Goal: Task Accomplishment & Management: Manage account settings

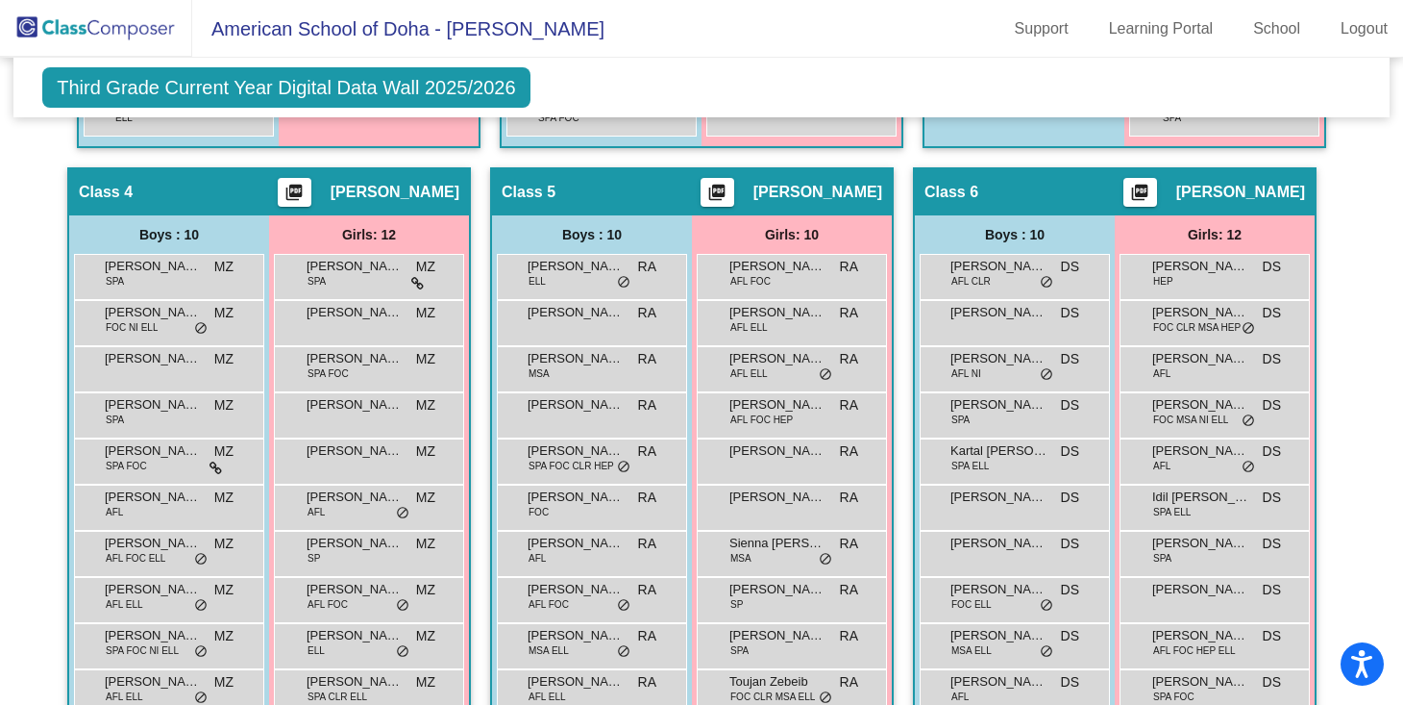
scroll to position [1030, 0]
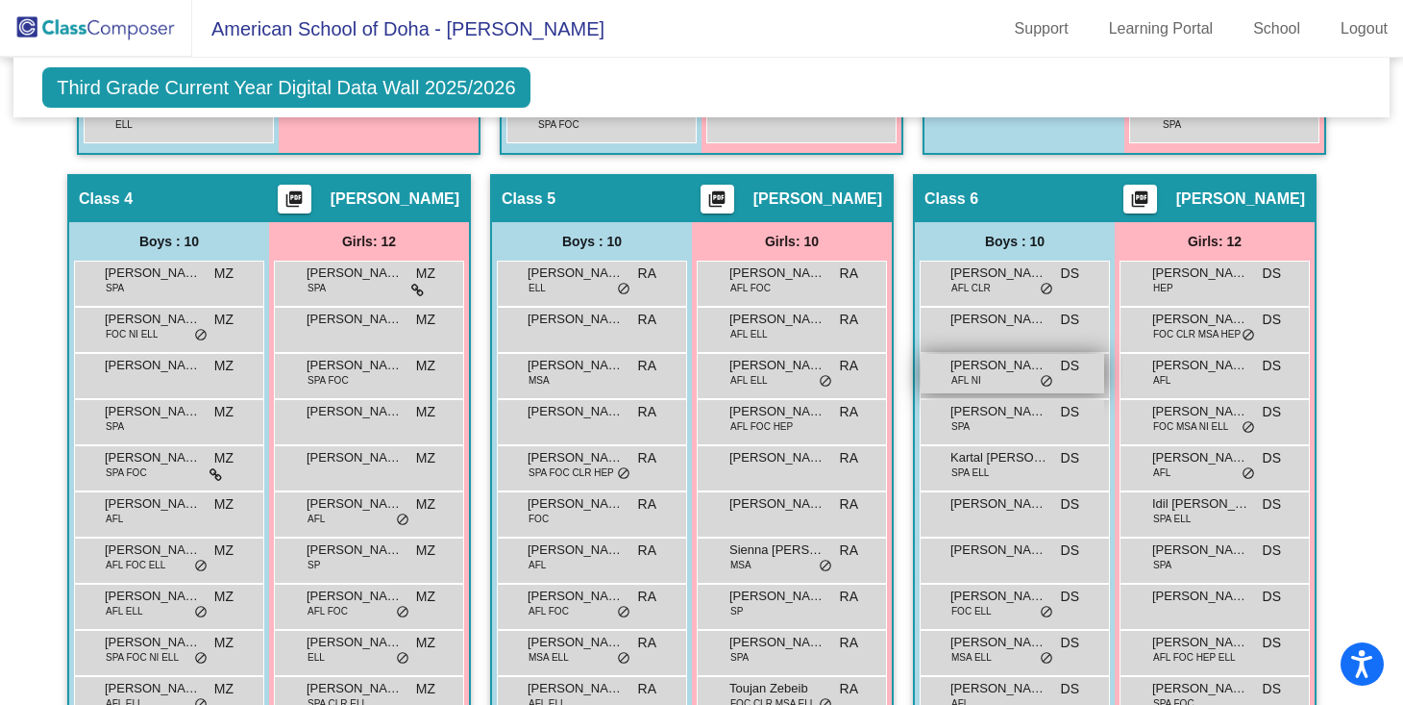
click at [998, 363] on span "[PERSON_NAME]" at bounding box center [999, 365] width 96 height 19
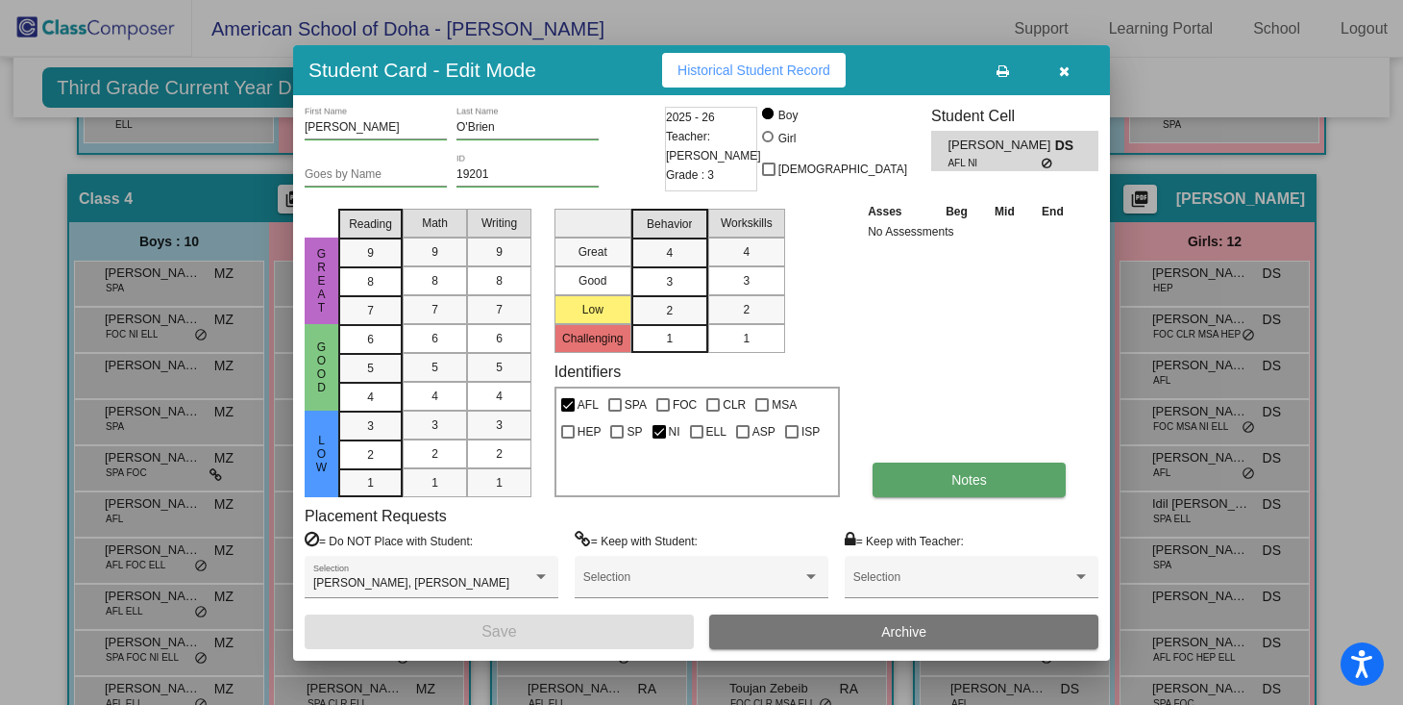
click at [984, 487] on button "Notes" at bounding box center [969, 479] width 193 height 35
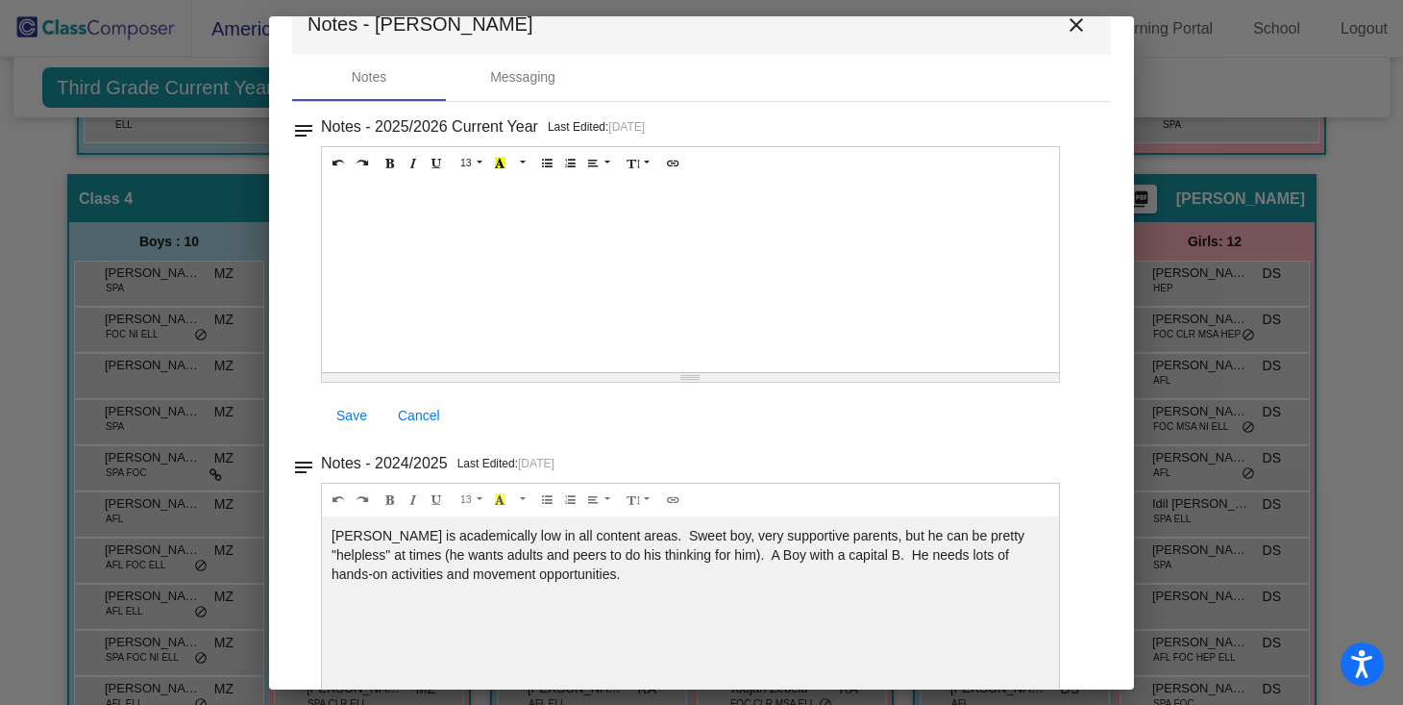
scroll to position [42, 0]
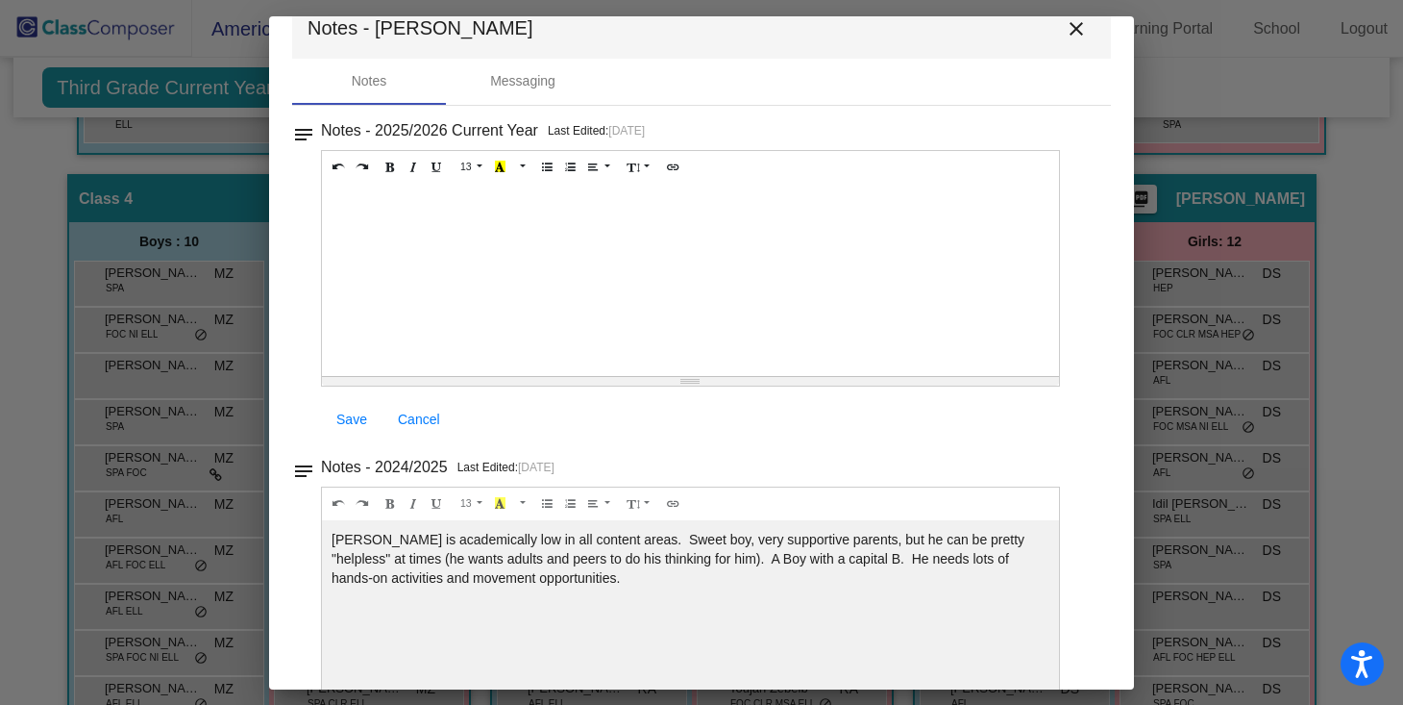
click at [1065, 32] on mat-icon "close" at bounding box center [1076, 28] width 23 height 23
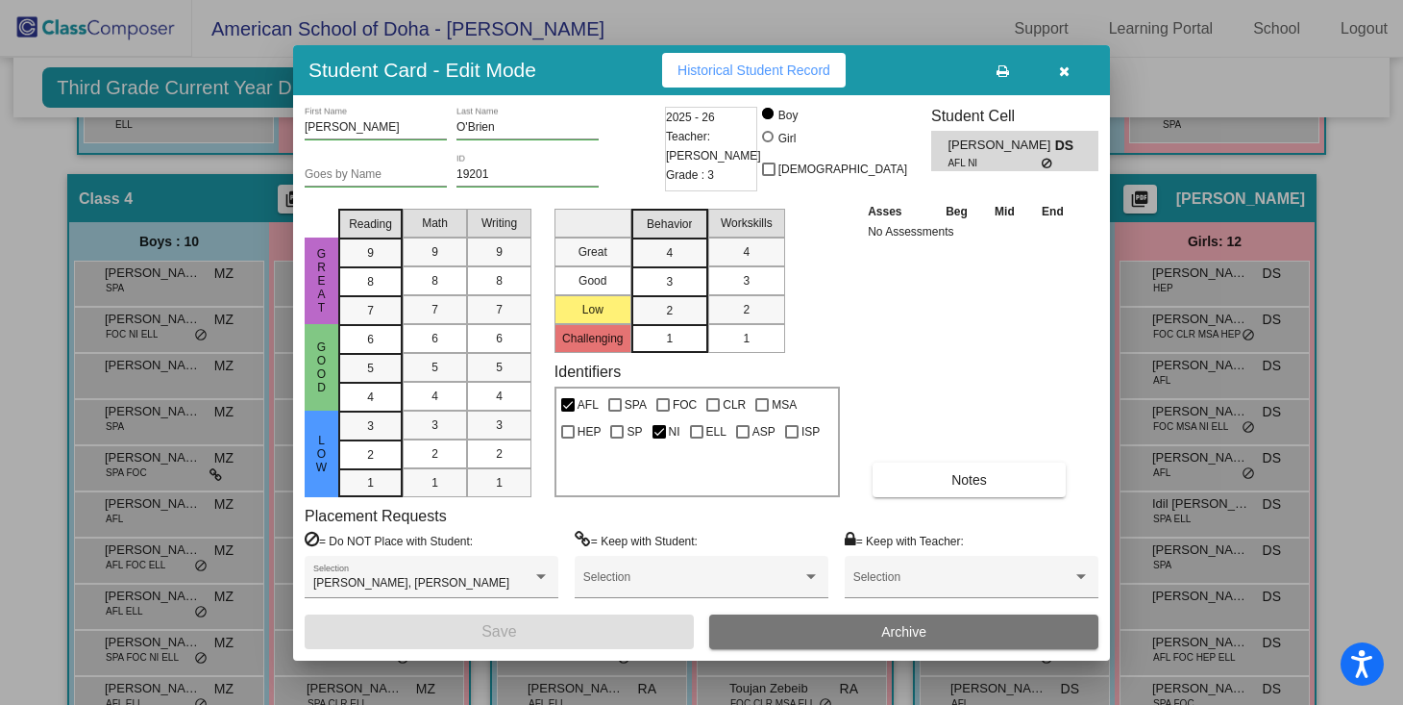
click at [1057, 67] on button "button" at bounding box center [1064, 70] width 62 height 35
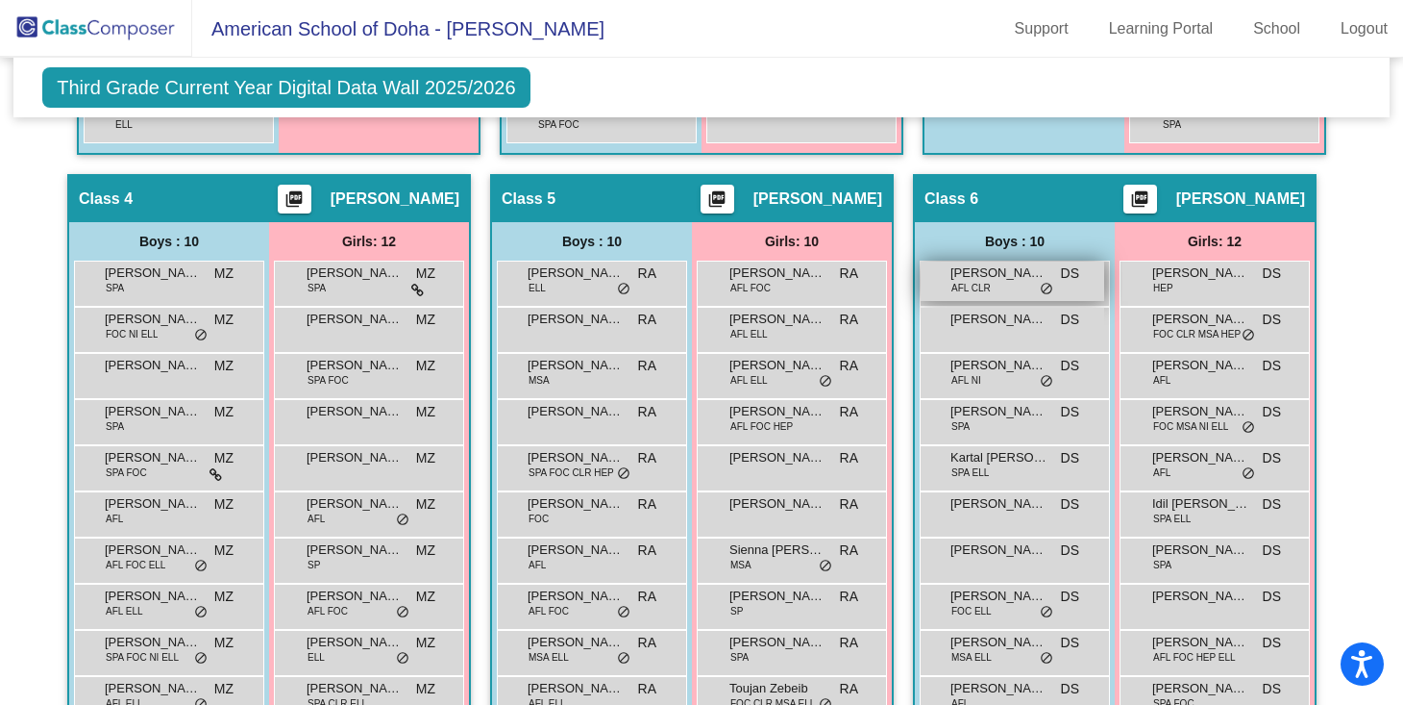
click at [1022, 275] on span "[PERSON_NAME]" at bounding box center [999, 272] width 96 height 19
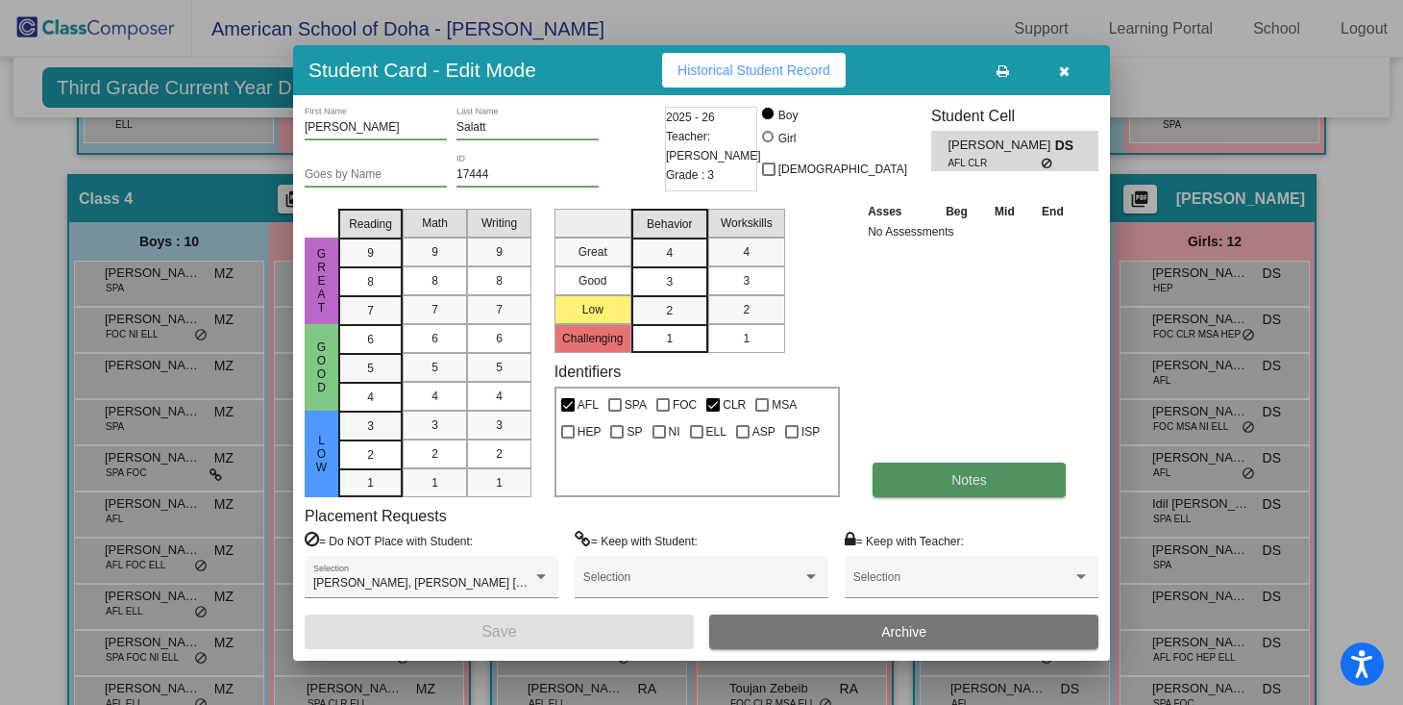
click at [981, 485] on span "Notes" at bounding box center [970, 479] width 36 height 15
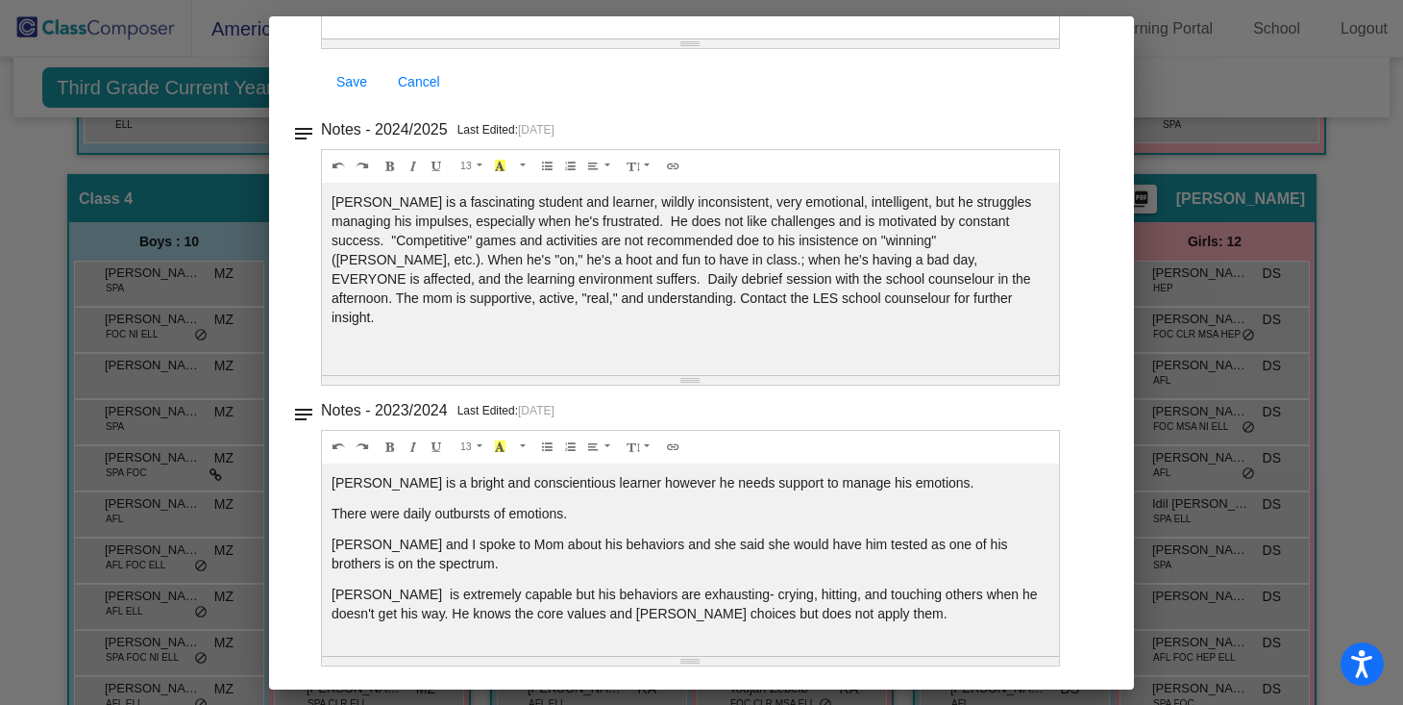
scroll to position [0, 0]
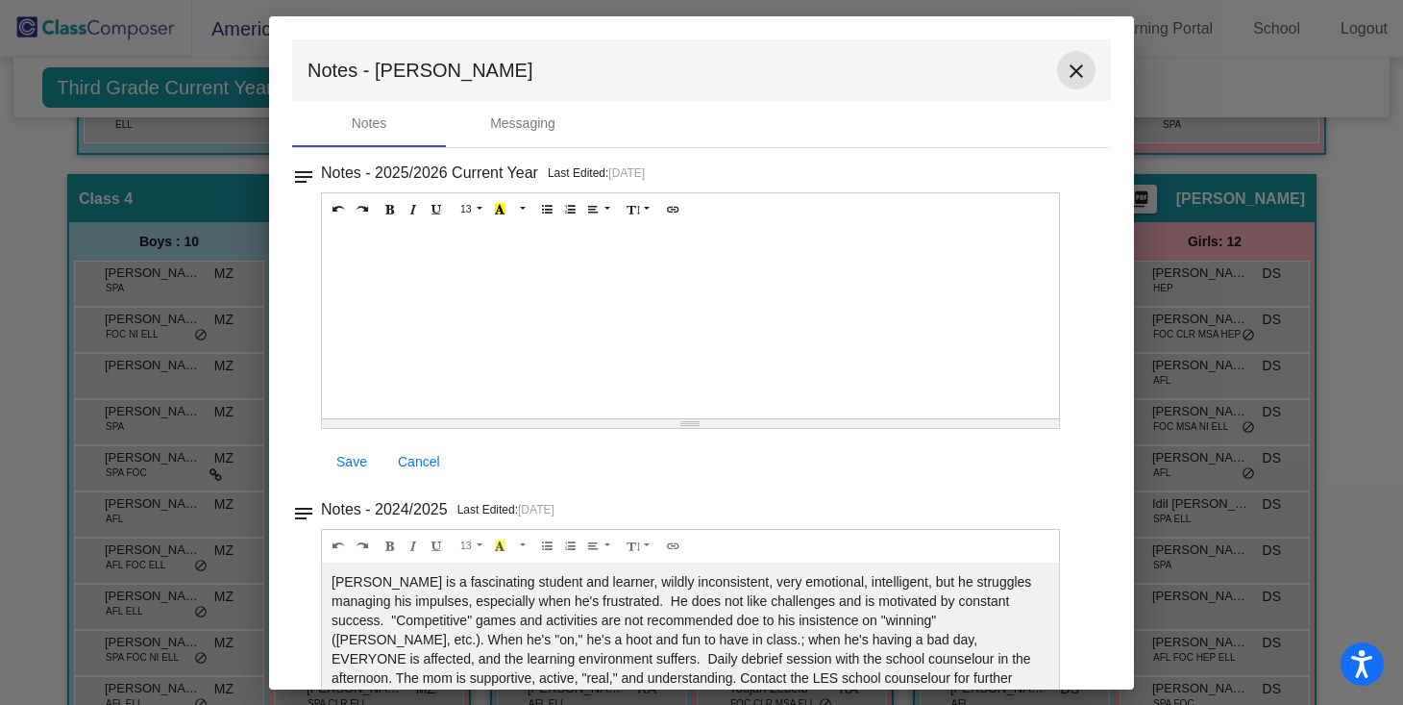
click at [1070, 72] on mat-icon "close" at bounding box center [1076, 71] width 23 height 23
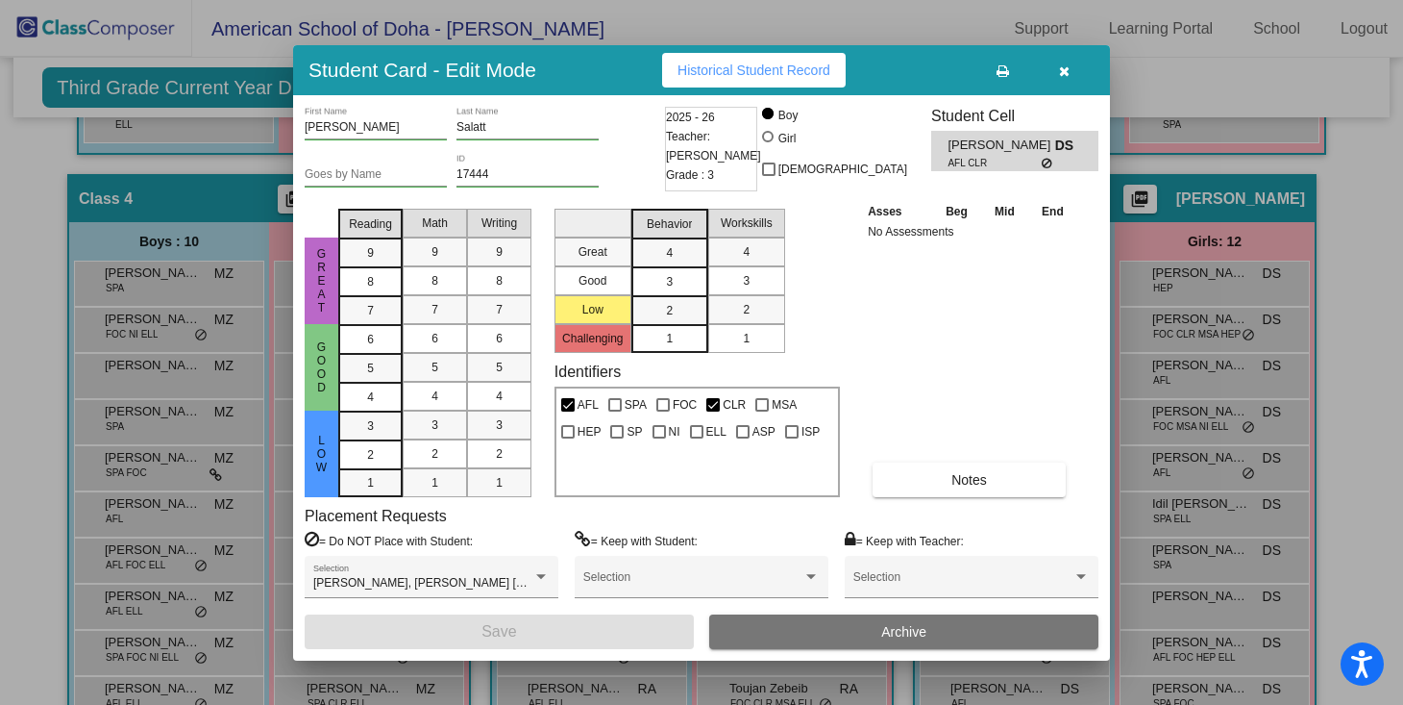
click at [1063, 68] on icon "button" at bounding box center [1064, 70] width 11 height 13
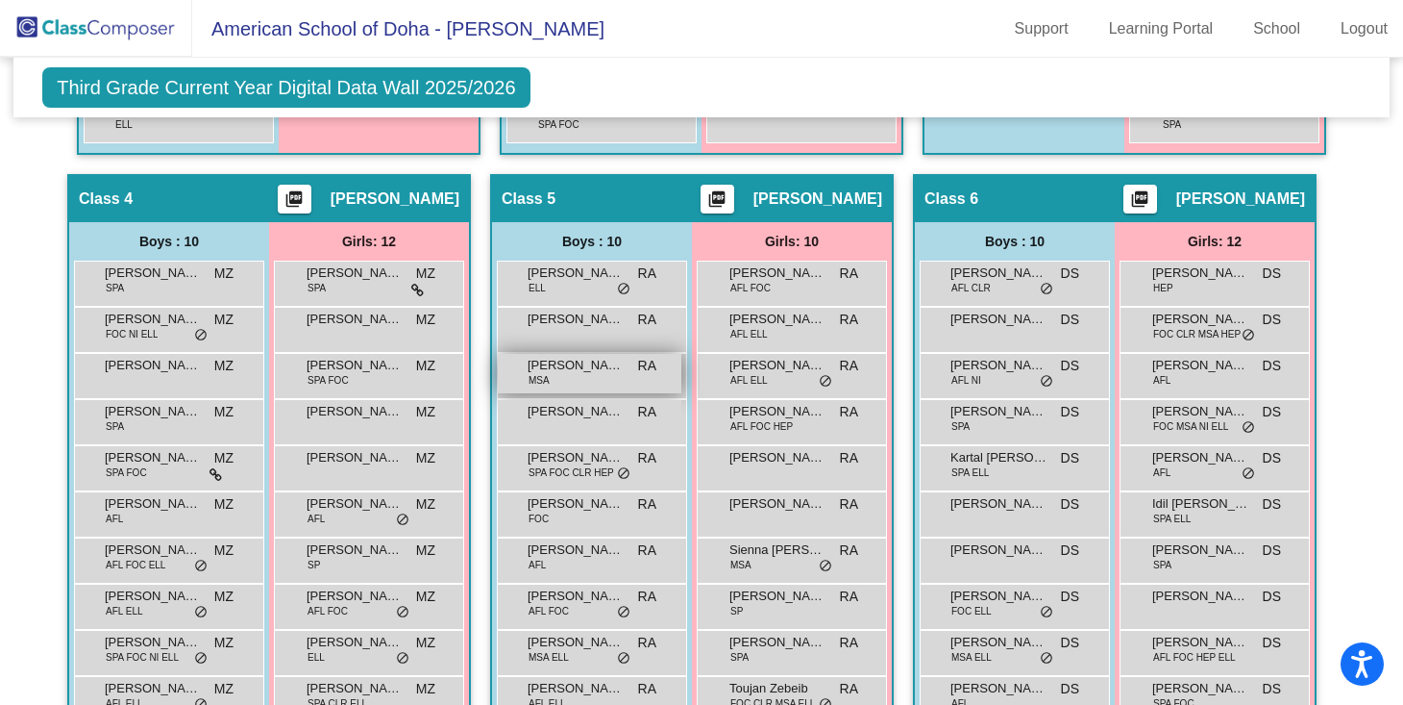
click at [594, 372] on span "[PERSON_NAME]" at bounding box center [576, 365] width 96 height 19
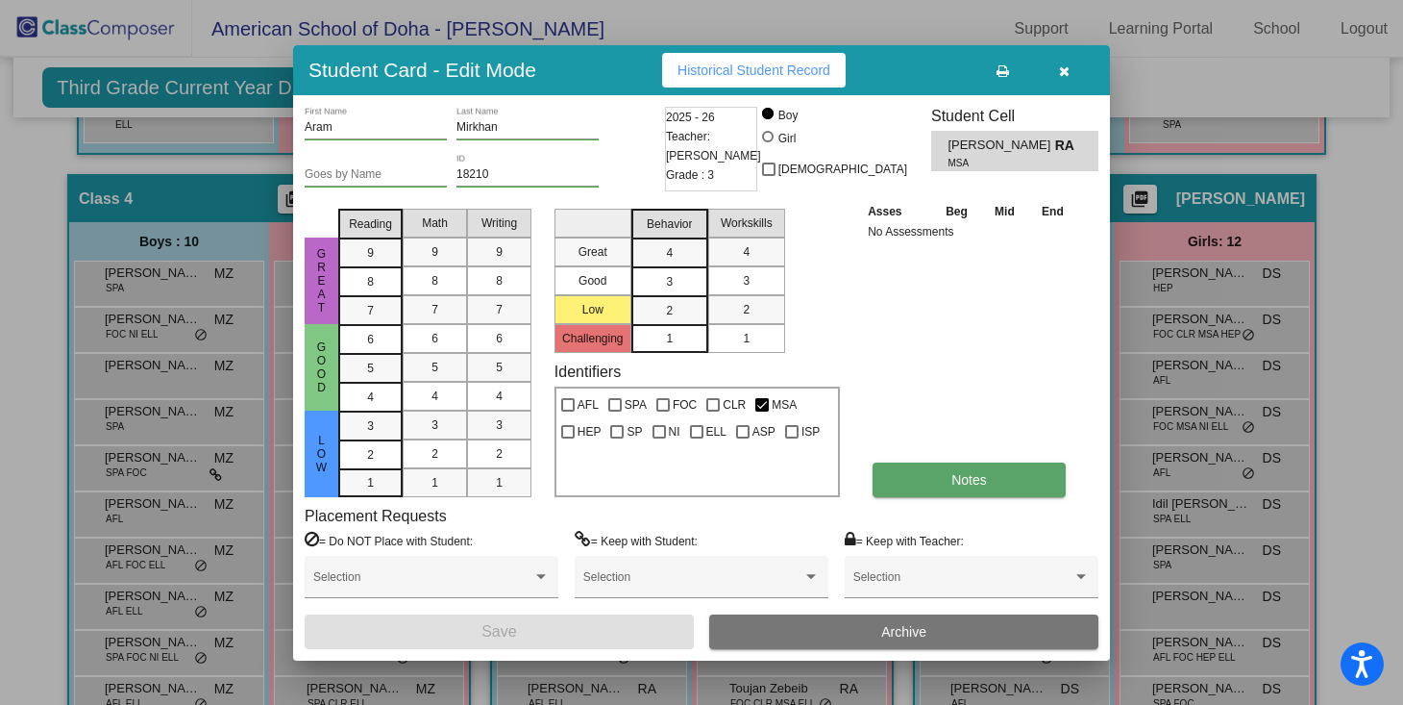
click at [985, 476] on span "Notes" at bounding box center [970, 479] width 36 height 15
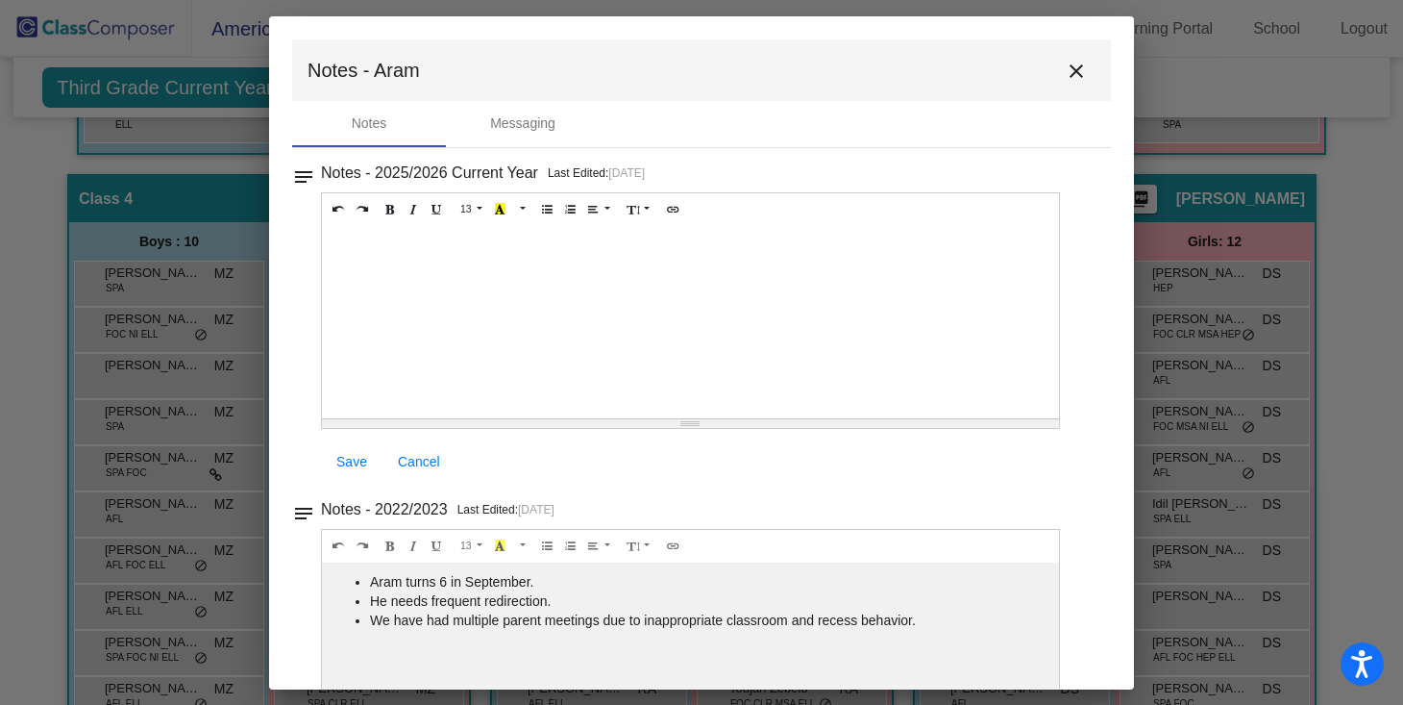
click at [1072, 65] on mat-icon "close" at bounding box center [1076, 71] width 23 height 23
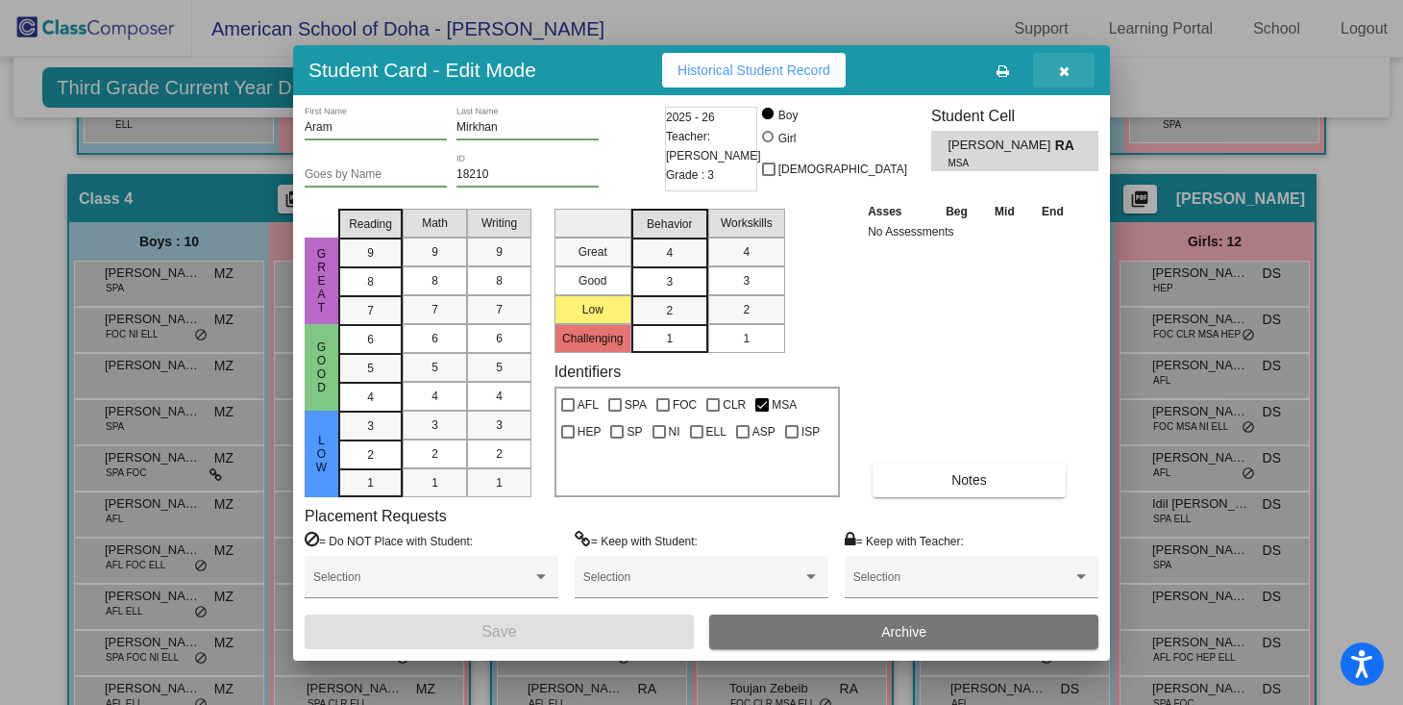
click at [1064, 70] on icon "button" at bounding box center [1064, 70] width 11 height 13
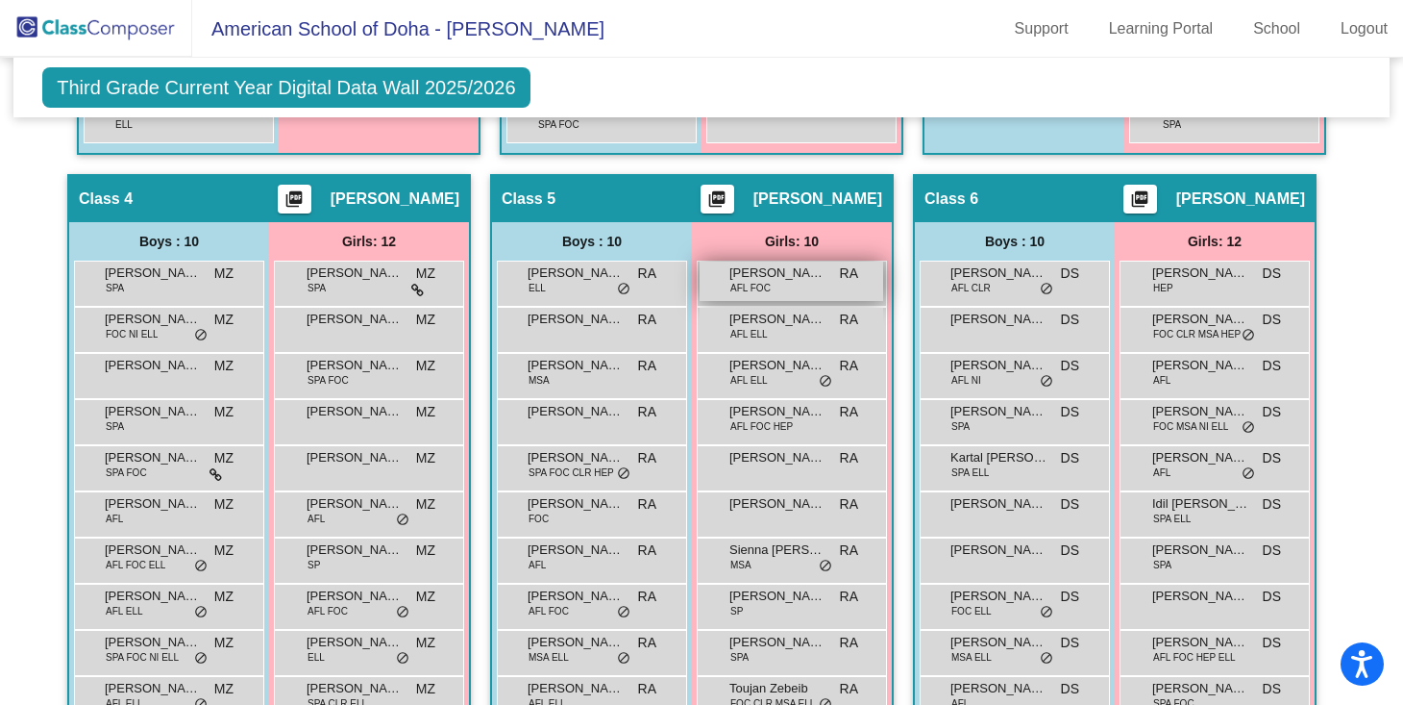
click at [769, 271] on span "[PERSON_NAME]" at bounding box center [778, 272] width 96 height 19
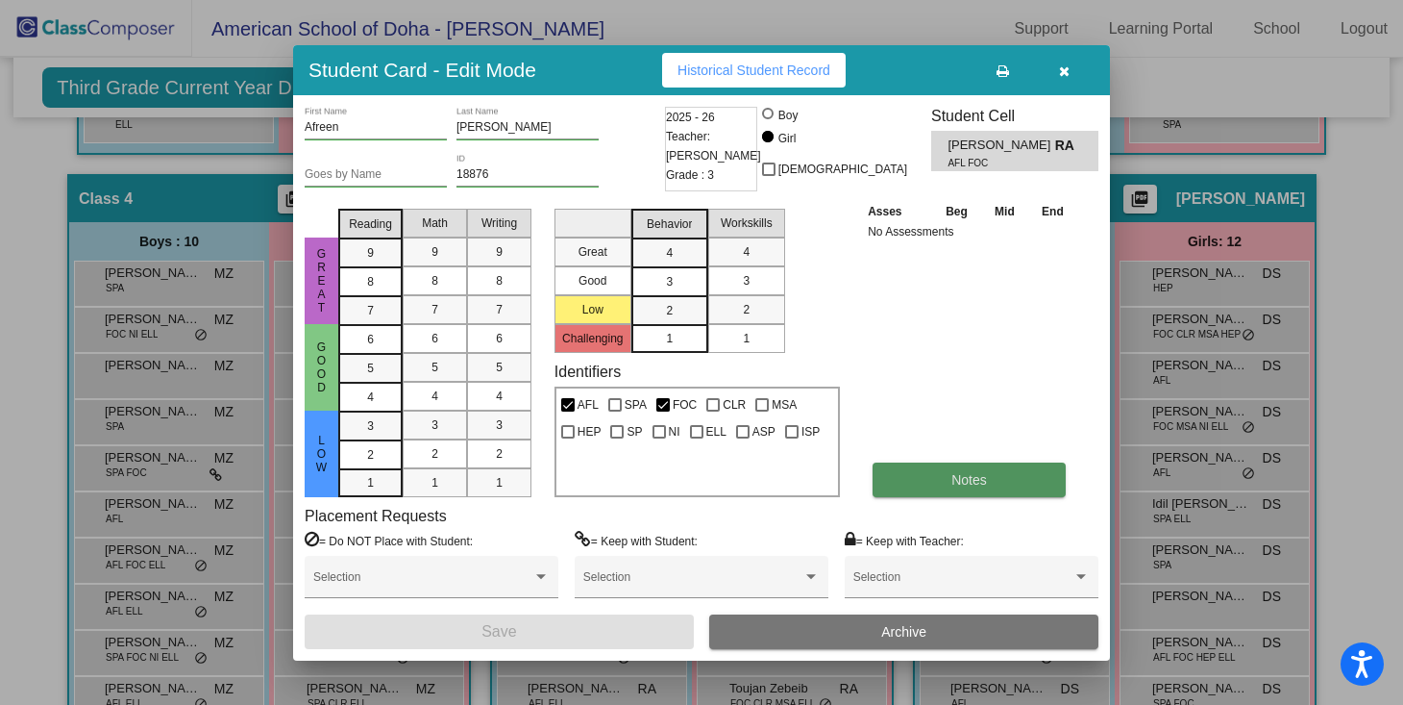
click at [932, 483] on button "Notes" at bounding box center [969, 479] width 193 height 35
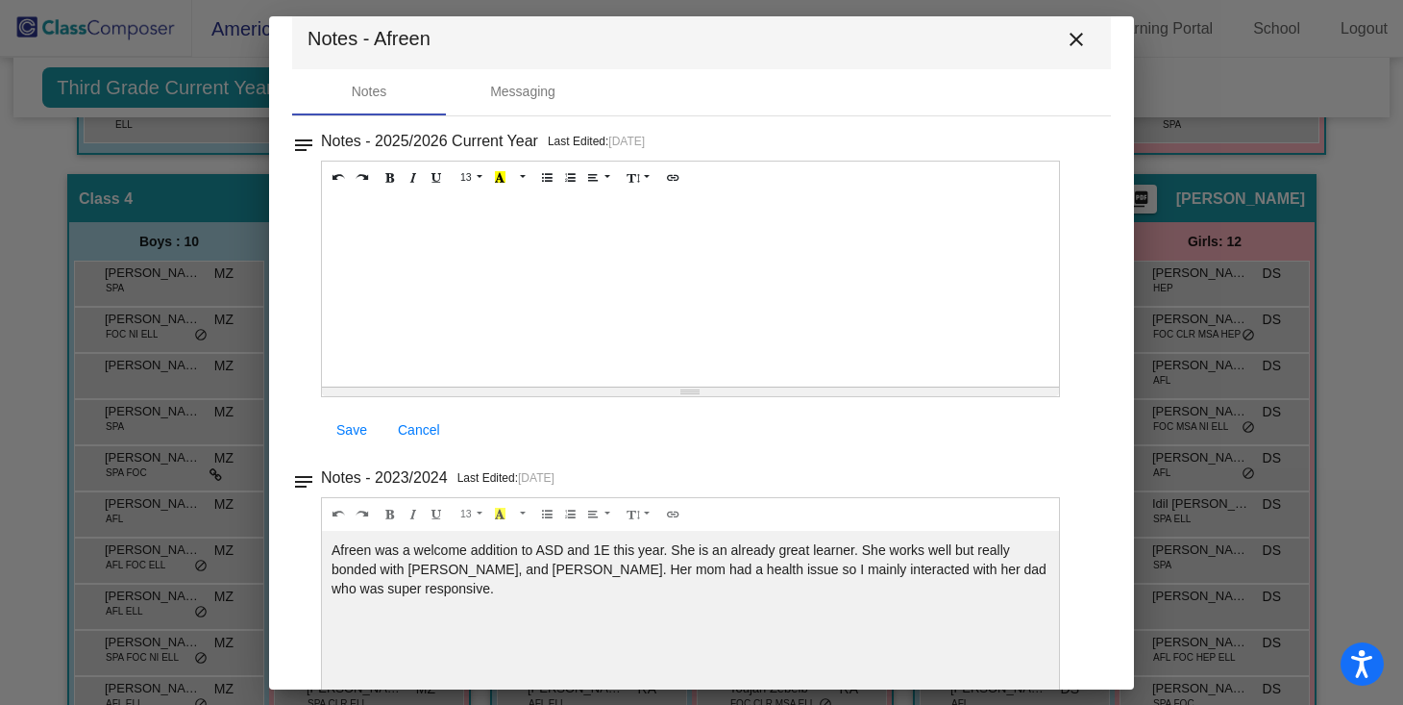
scroll to position [42, 0]
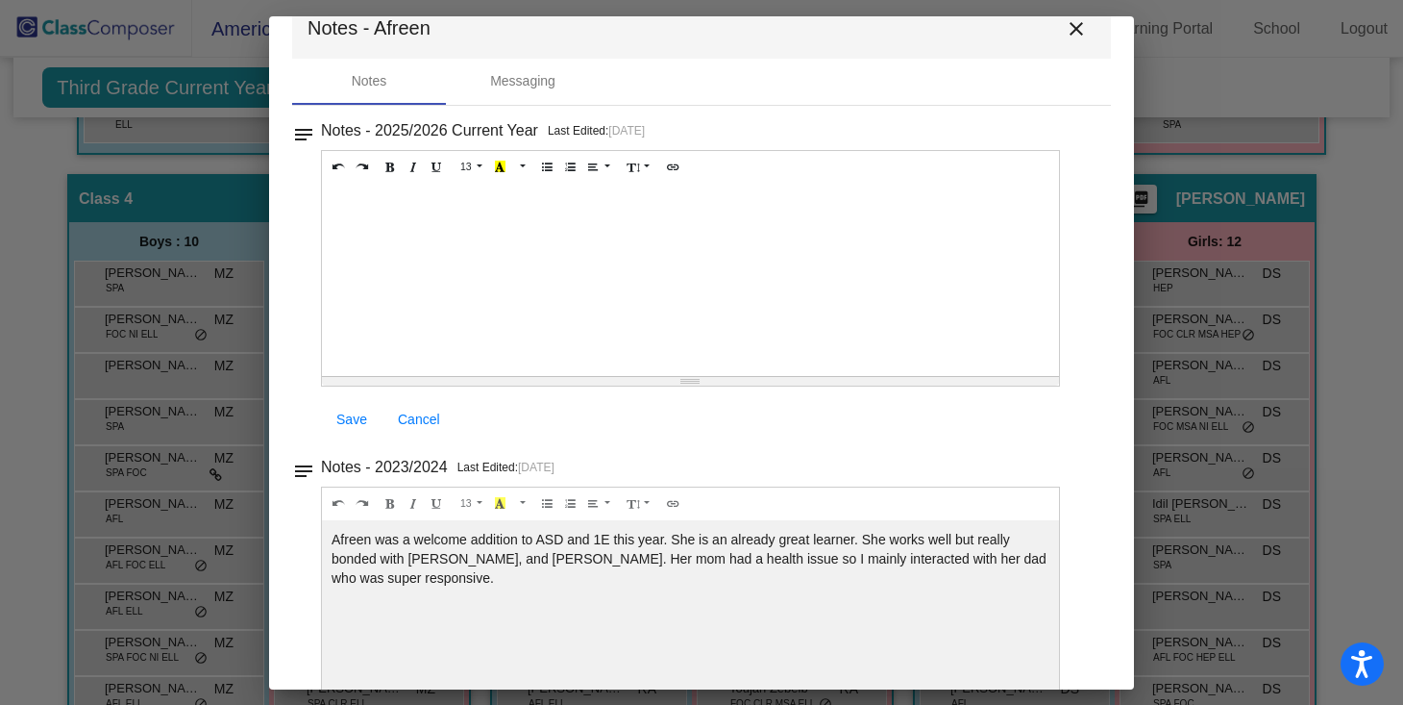
click at [1065, 29] on mat-icon "close" at bounding box center [1076, 28] width 23 height 23
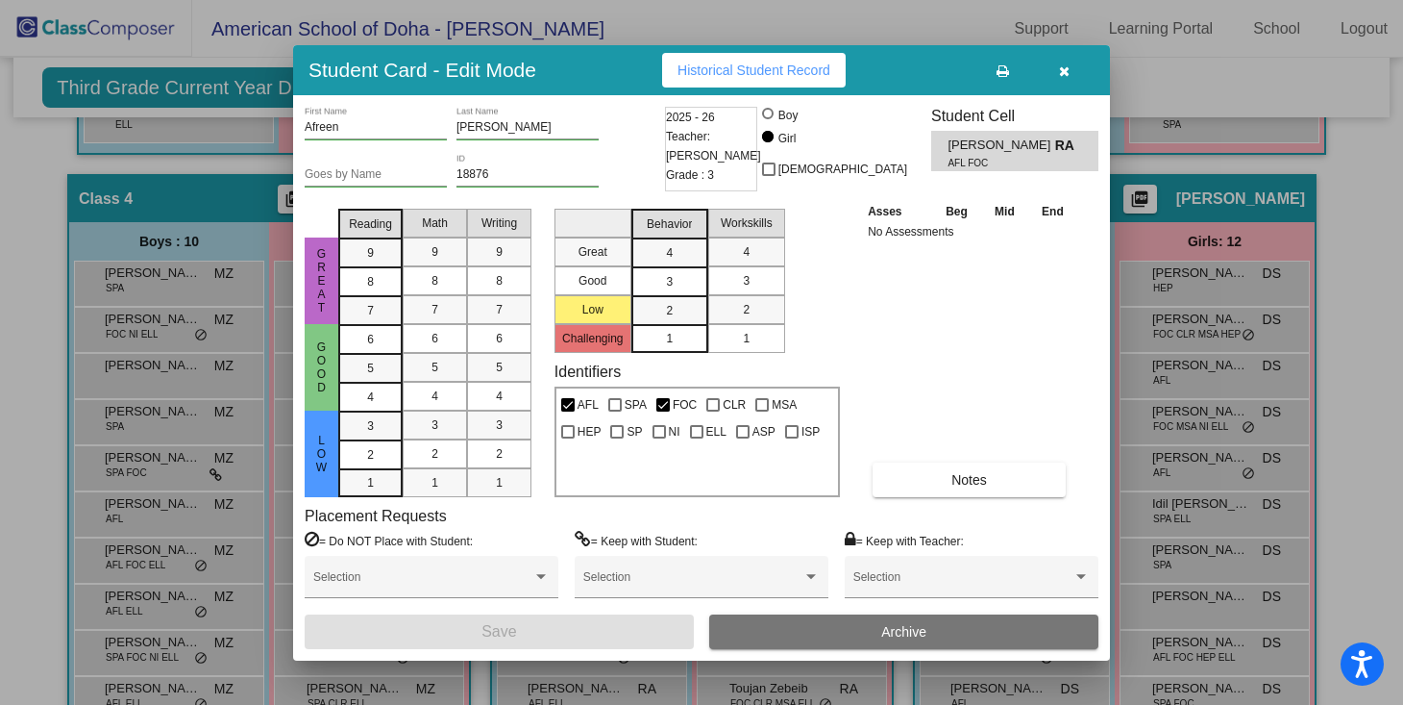
click at [1063, 64] on icon "button" at bounding box center [1064, 70] width 11 height 13
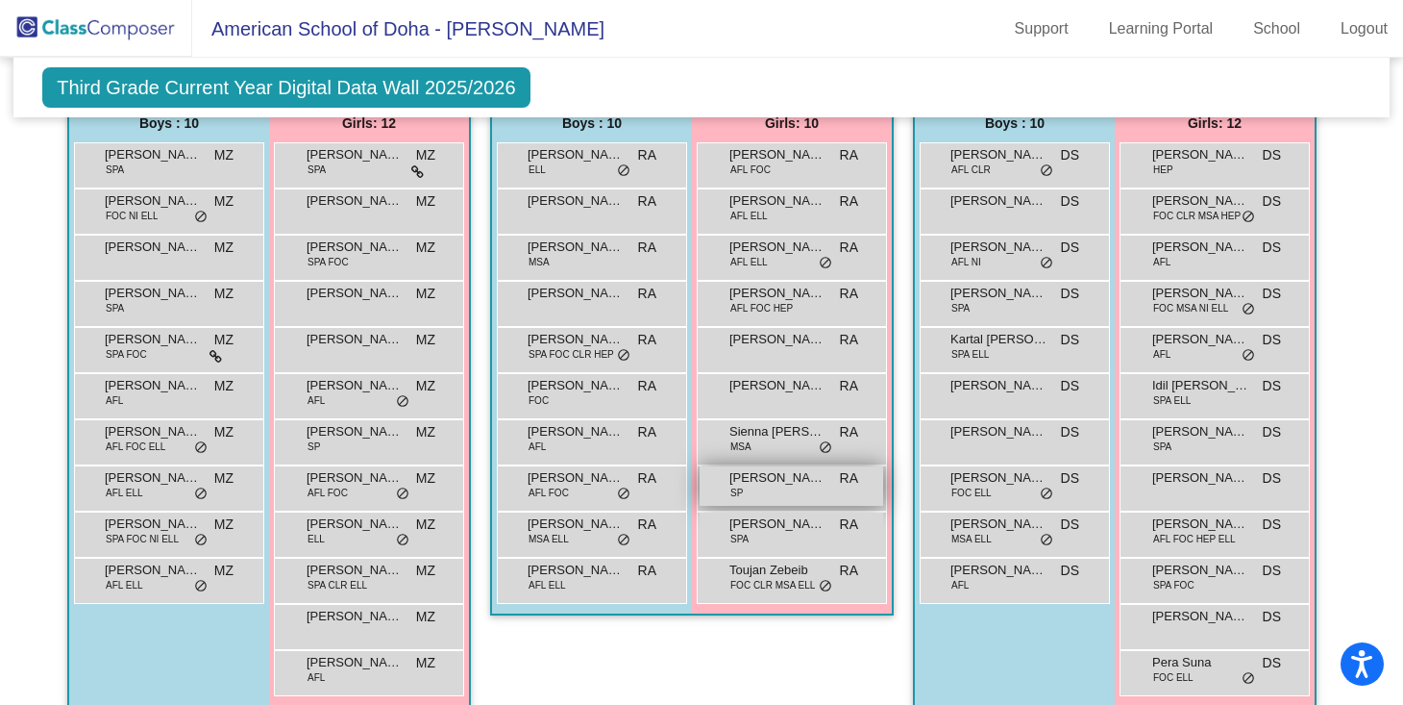
scroll to position [1161, 0]
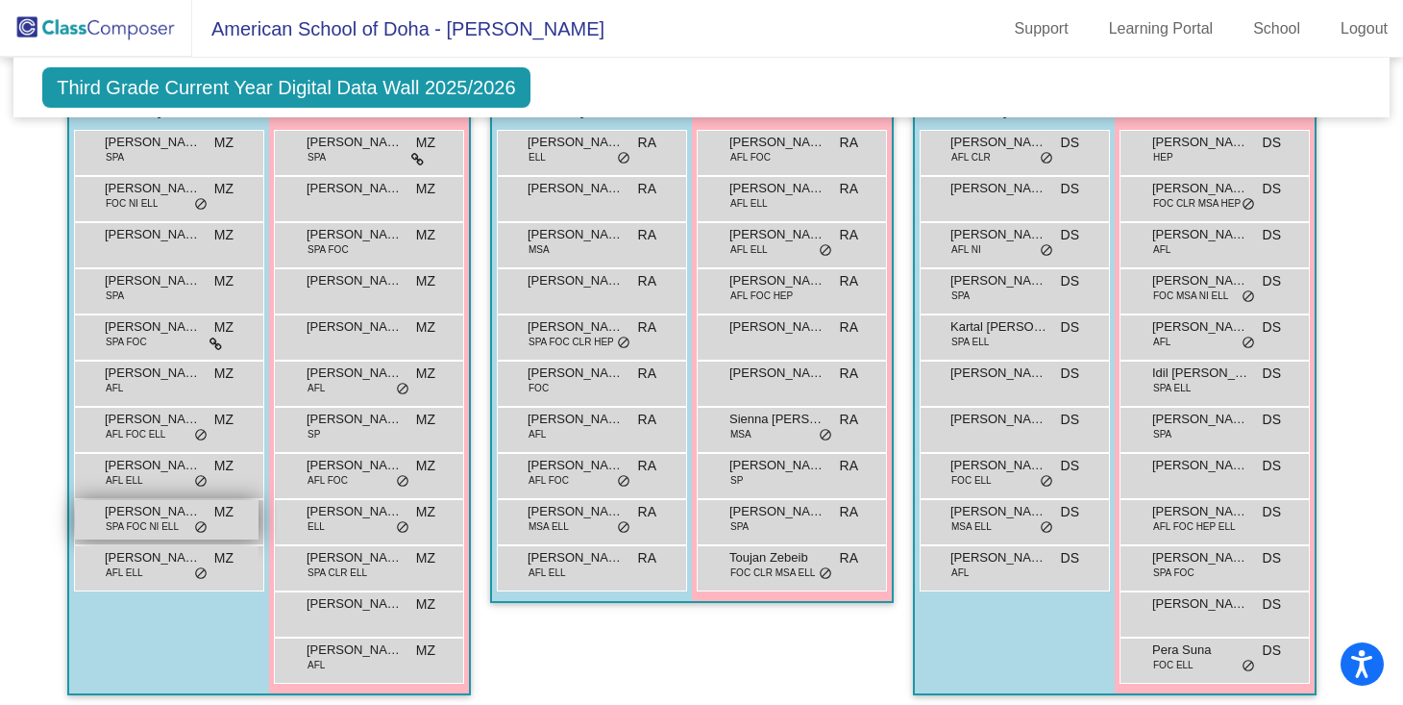
click at [172, 519] on span "SPA FOC NI ELL" at bounding box center [142, 526] width 73 height 14
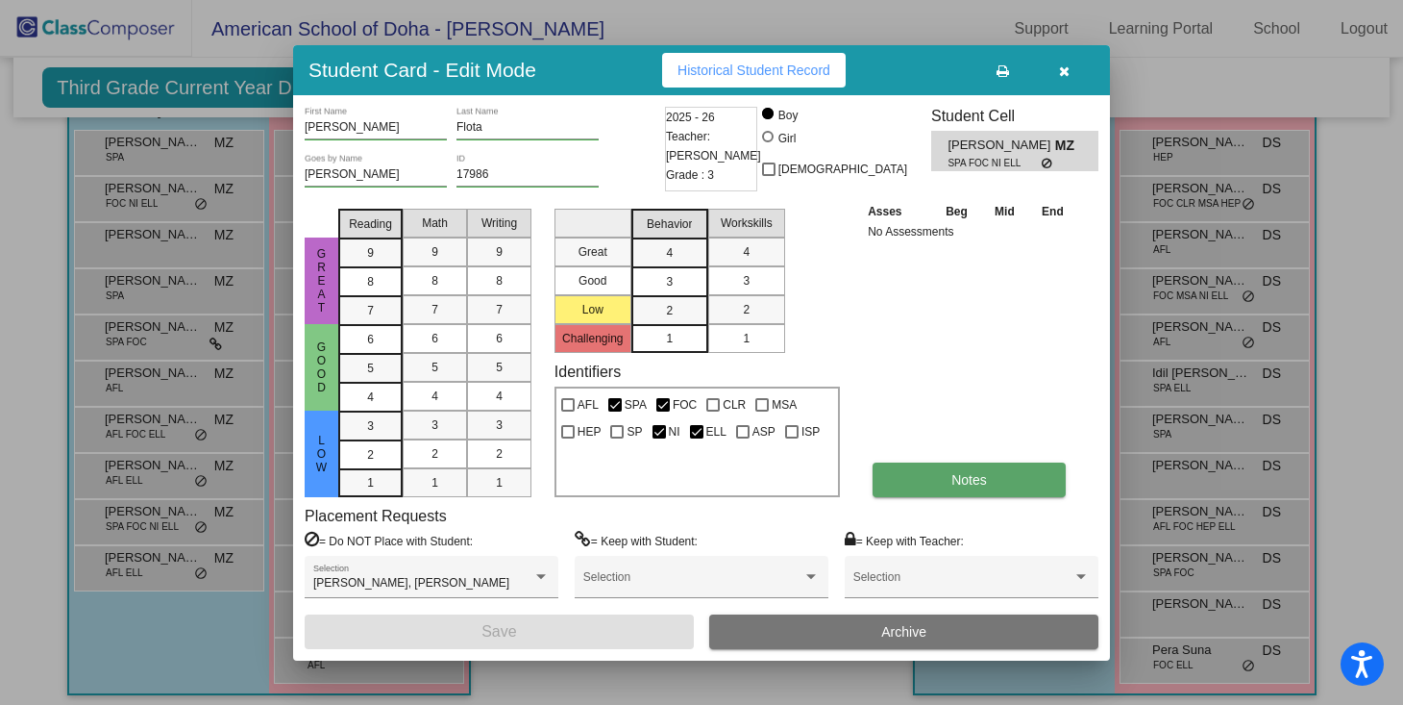
click at [953, 486] on span "Notes" at bounding box center [970, 479] width 36 height 15
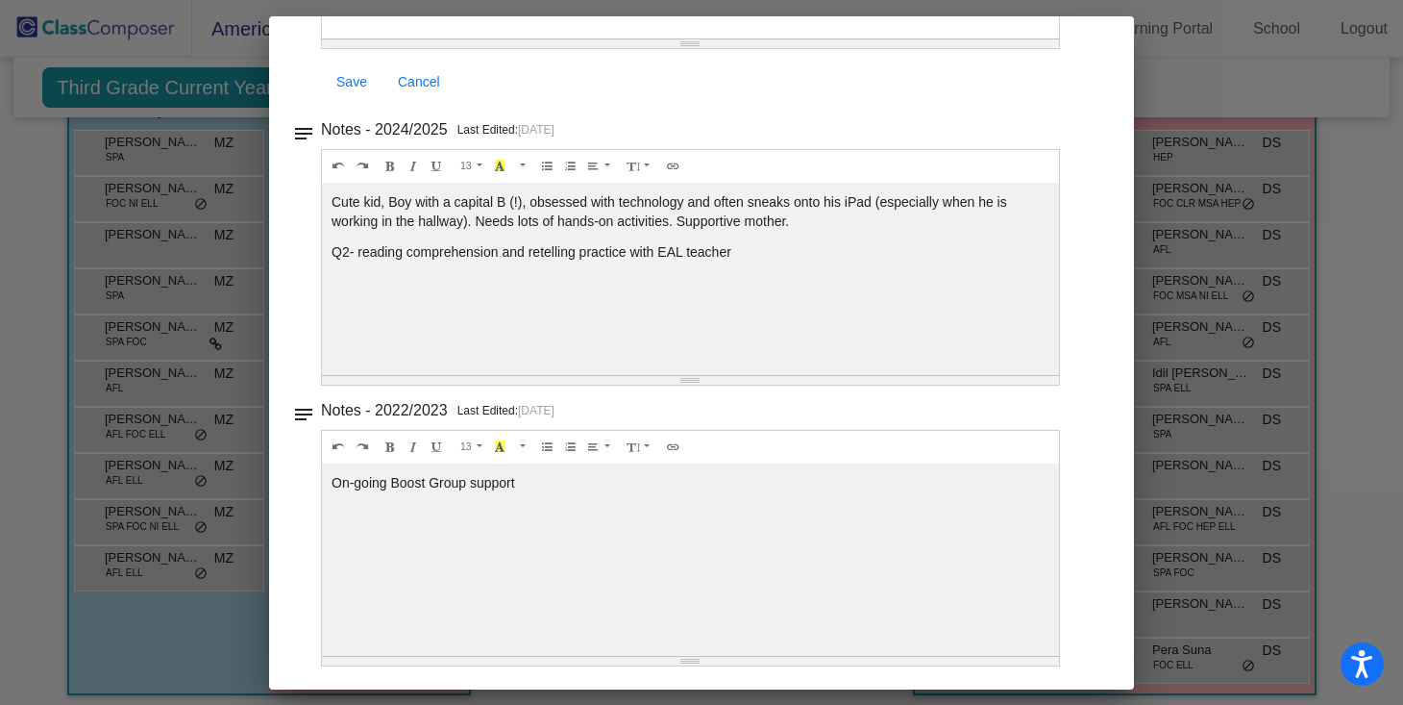
scroll to position [0, 0]
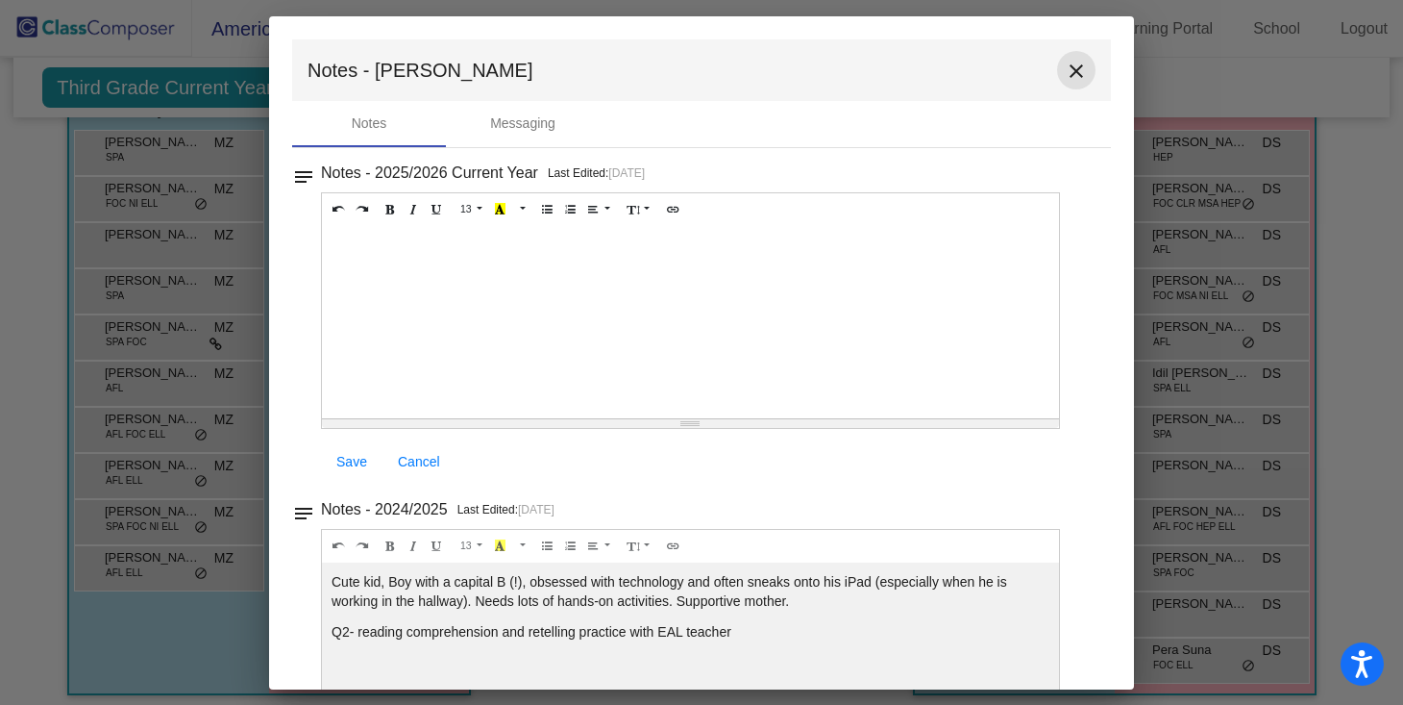
click at [1067, 71] on mat-icon "close" at bounding box center [1076, 71] width 23 height 23
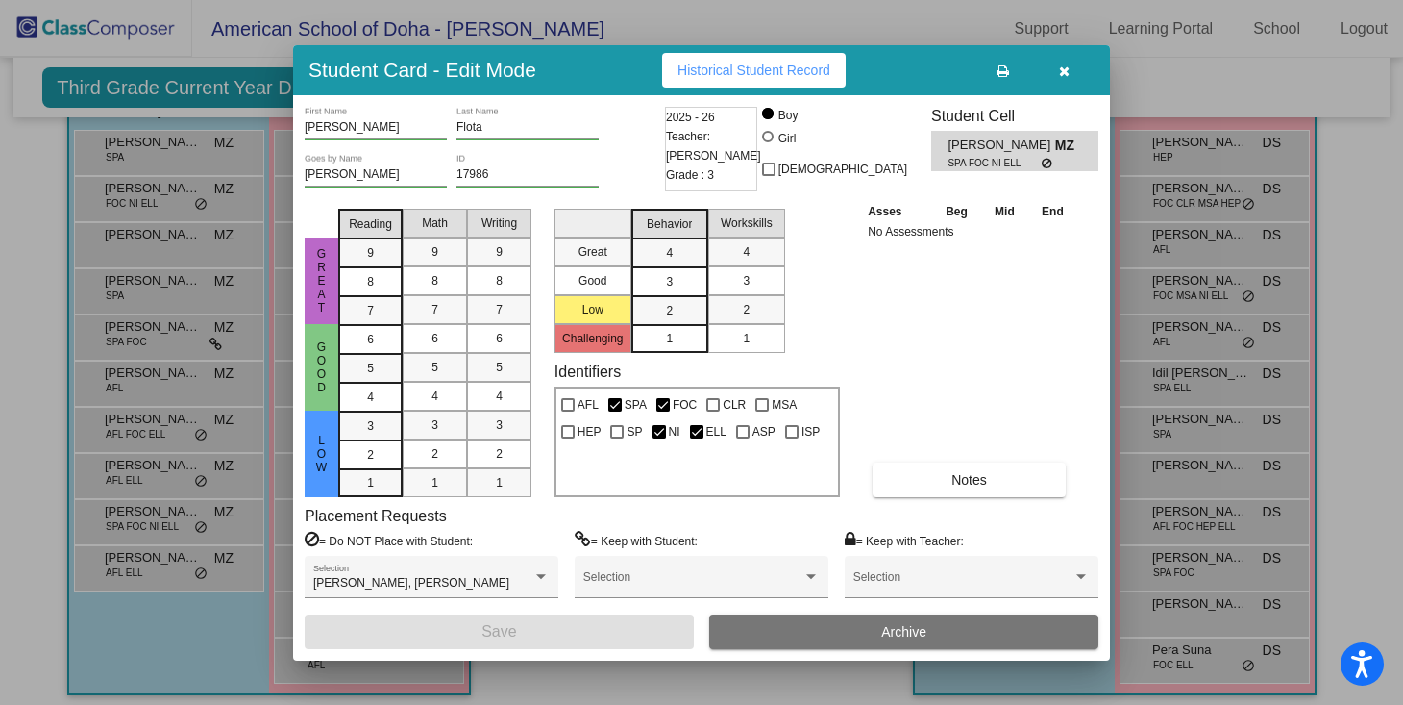
click at [1064, 66] on icon "button" at bounding box center [1064, 70] width 11 height 13
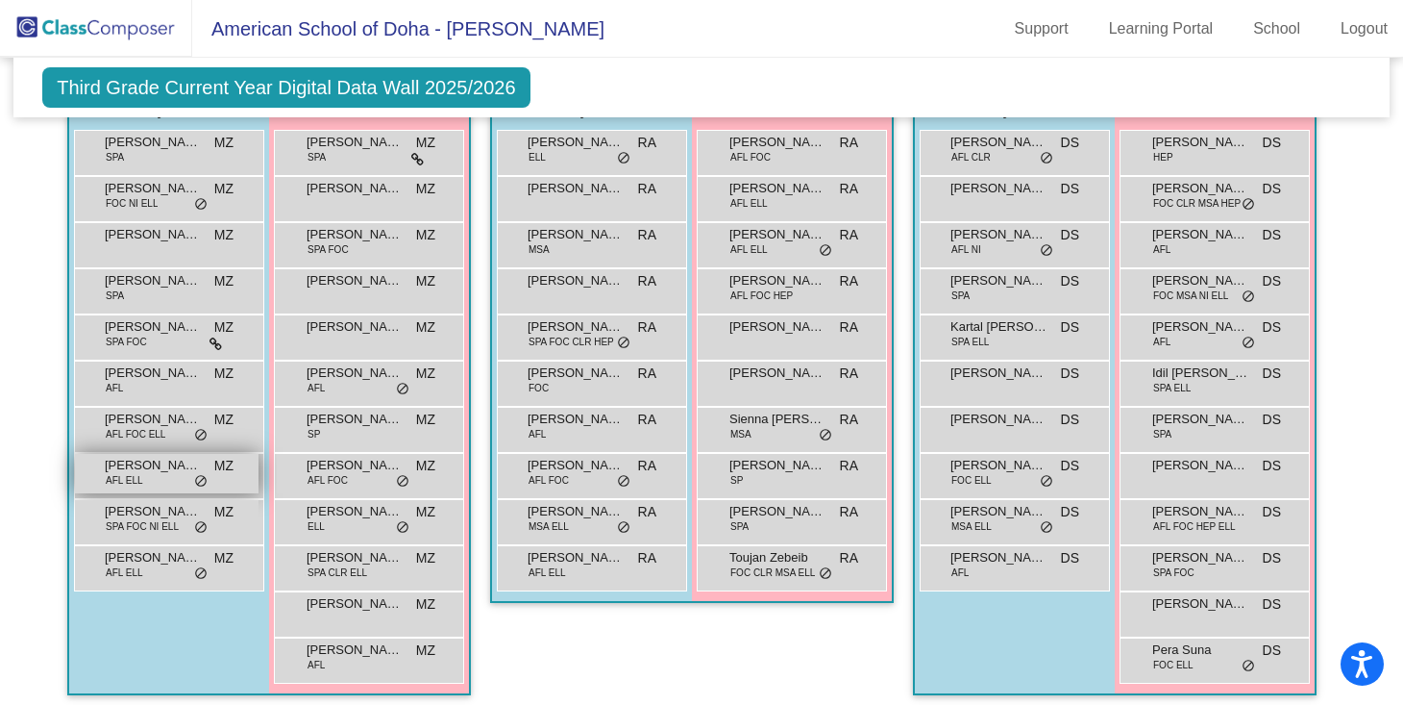
click at [165, 469] on span "[PERSON_NAME]" at bounding box center [153, 465] width 96 height 19
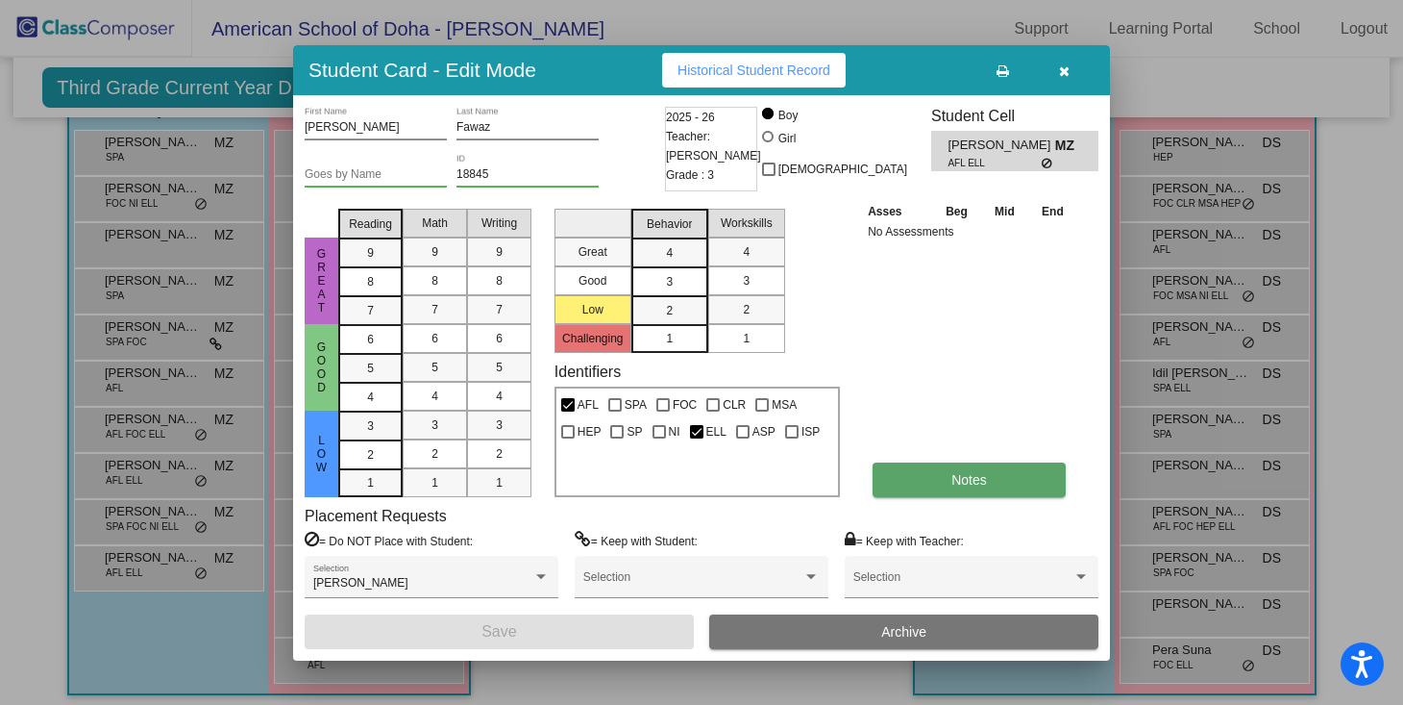
click at [985, 487] on button "Notes" at bounding box center [969, 479] width 193 height 35
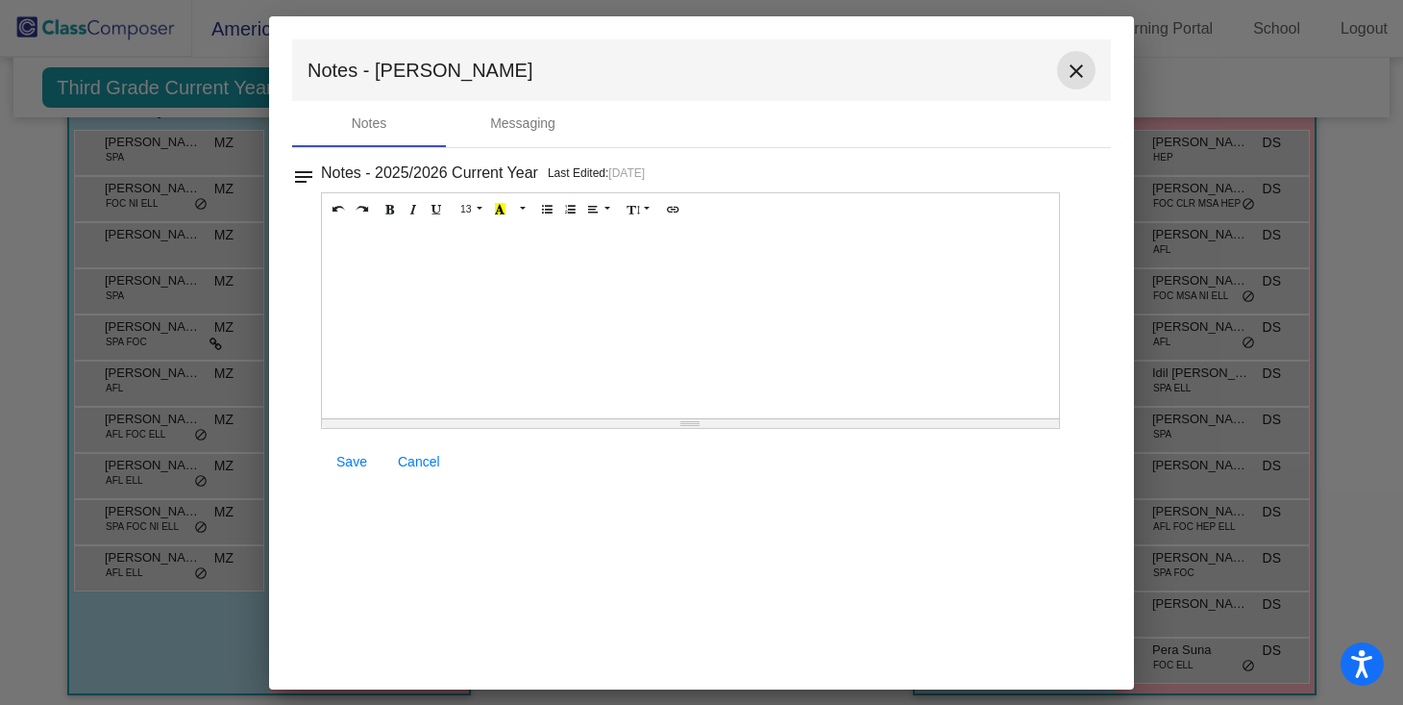
click at [1086, 64] on mat-icon "close" at bounding box center [1076, 71] width 23 height 23
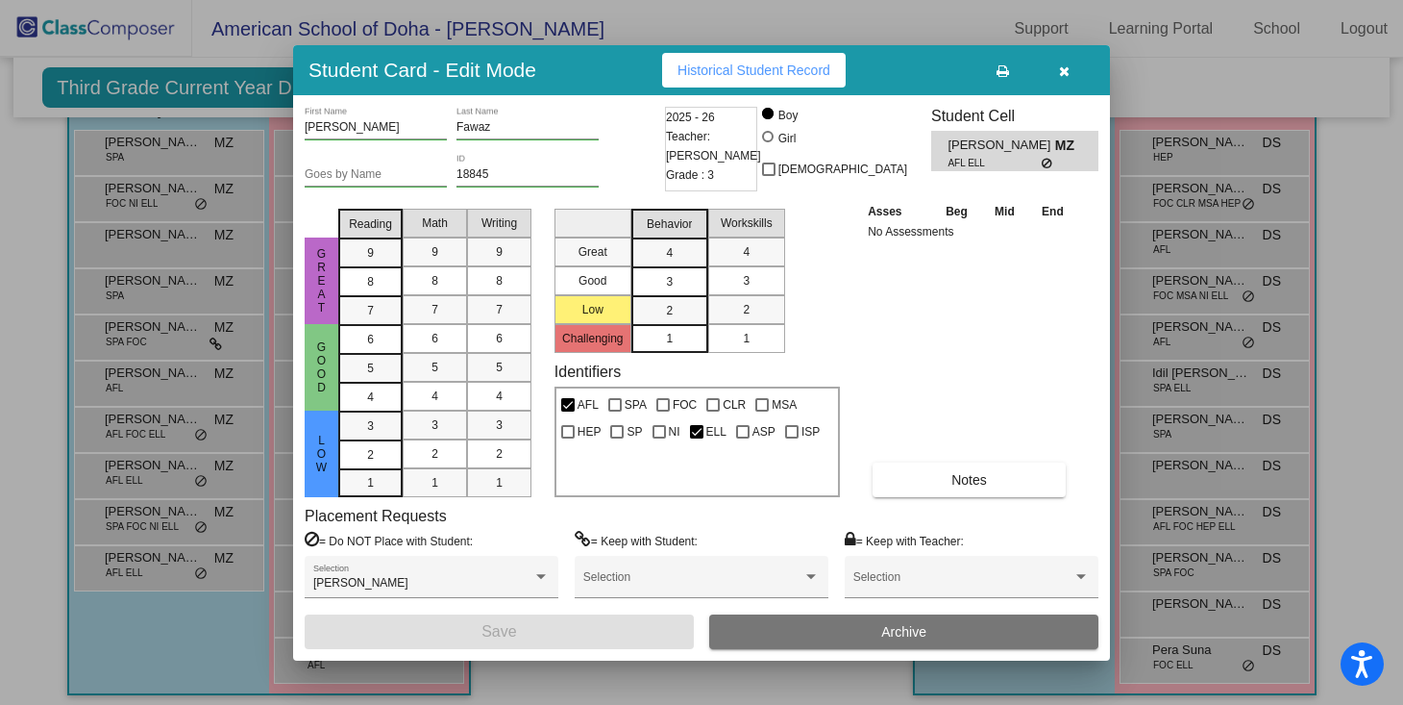
click at [1065, 62] on span "button" at bounding box center [1064, 69] width 11 height 15
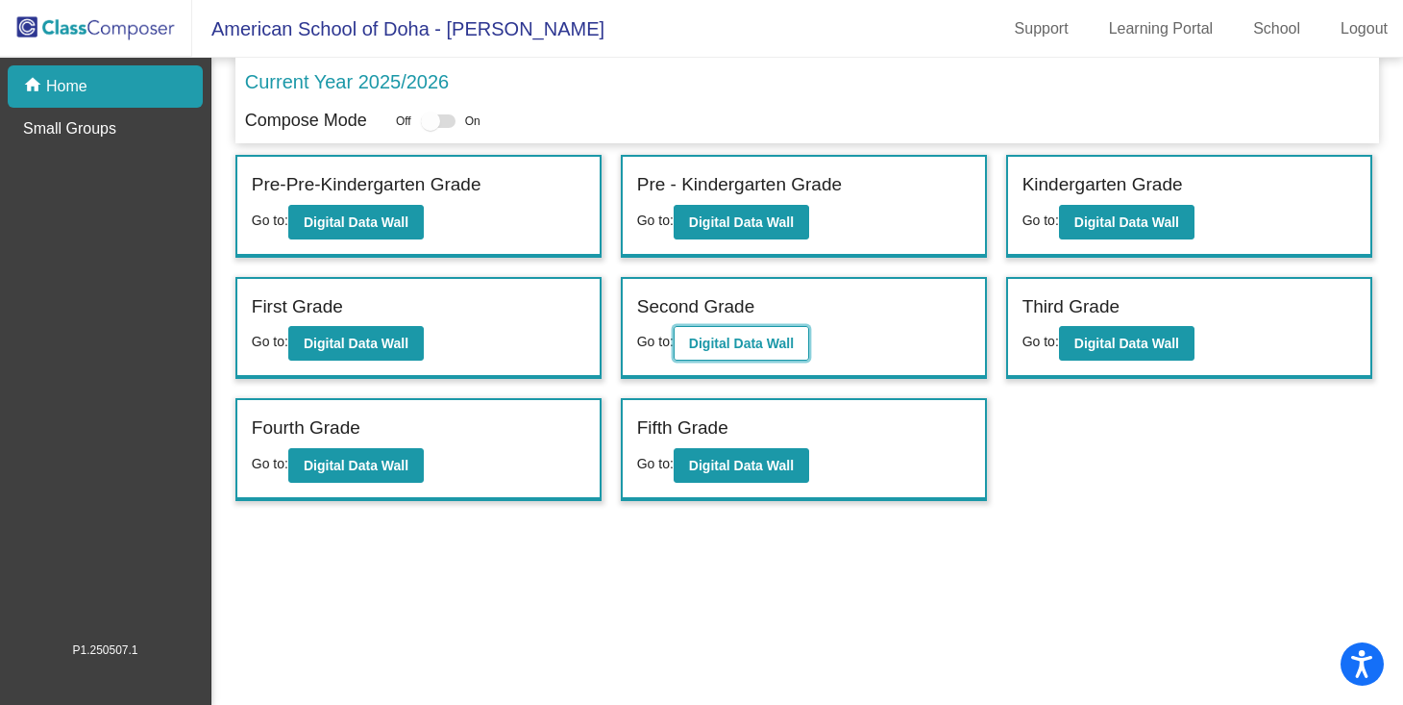
click at [759, 346] on b "Digital Data Wall" at bounding box center [741, 342] width 105 height 15
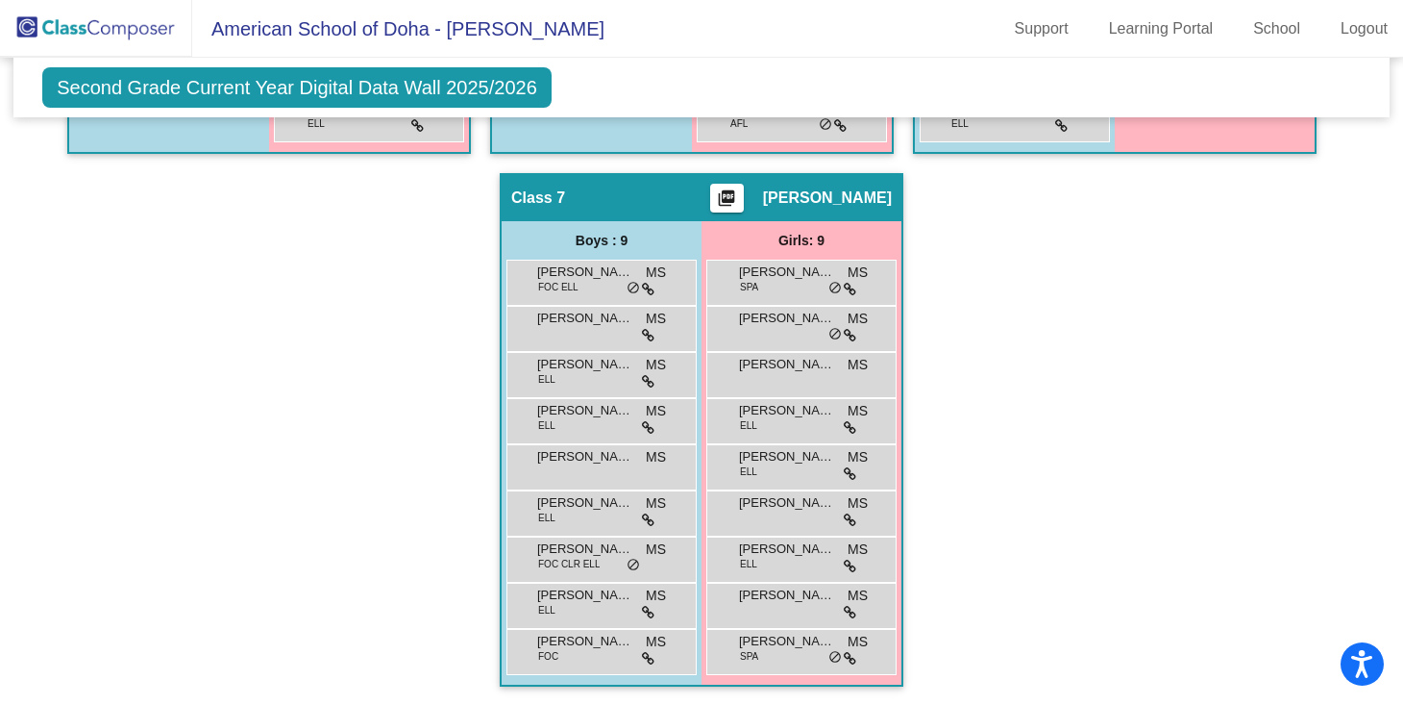
scroll to position [1557, 0]
